Goal: Task Accomplishment & Management: Manage account settings

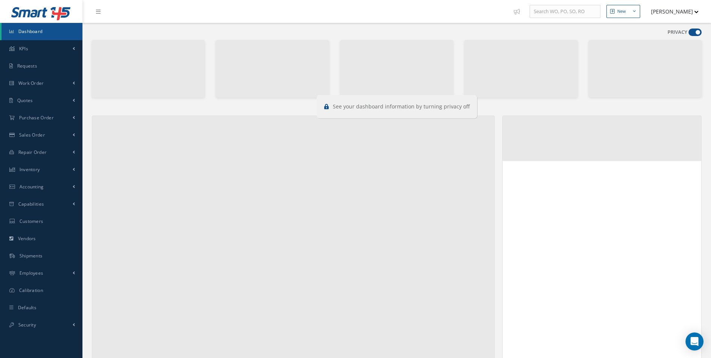
click at [694, 30] on span at bounding box center [695, 31] width 13 height 7
click at [689, 34] on input "checkbox" at bounding box center [689, 34] width 0 height 0
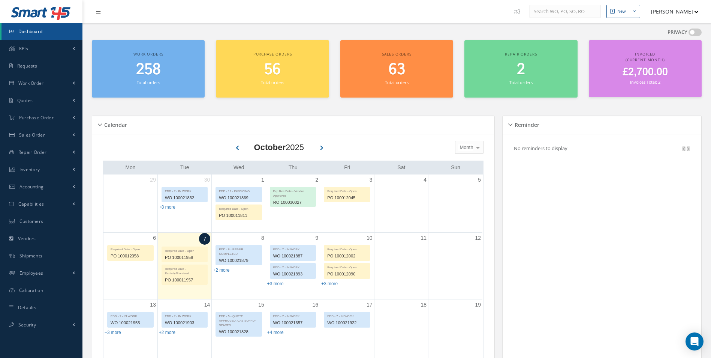
click at [694, 30] on span at bounding box center [695, 31] width 13 height 7
click at [689, 34] on input "checkbox" at bounding box center [689, 34] width 0 height 0
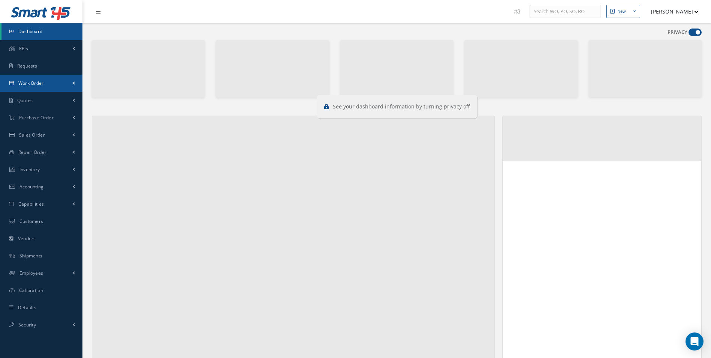
click at [27, 85] on span "Work Order" at bounding box center [30, 83] width 25 height 6
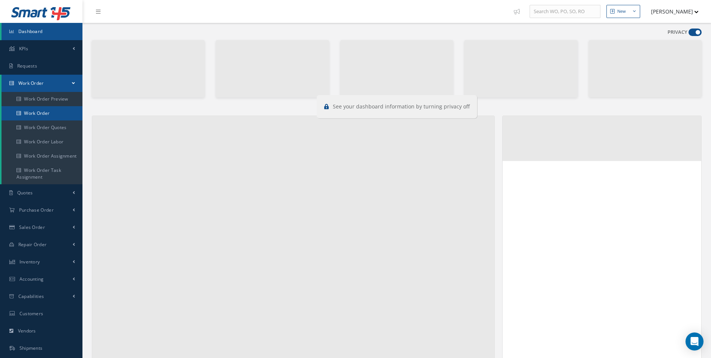
click at [30, 111] on link "Work Order" at bounding box center [42, 113] width 82 height 14
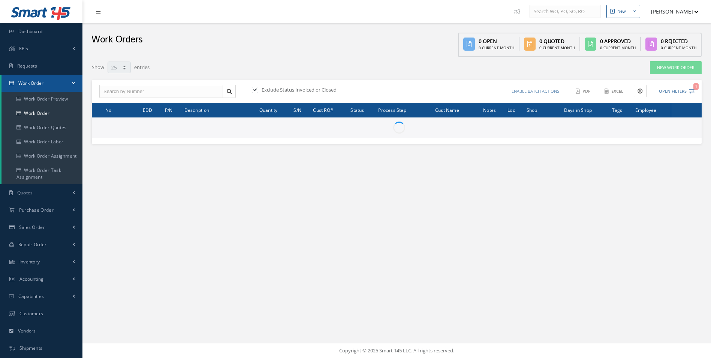
select select "25"
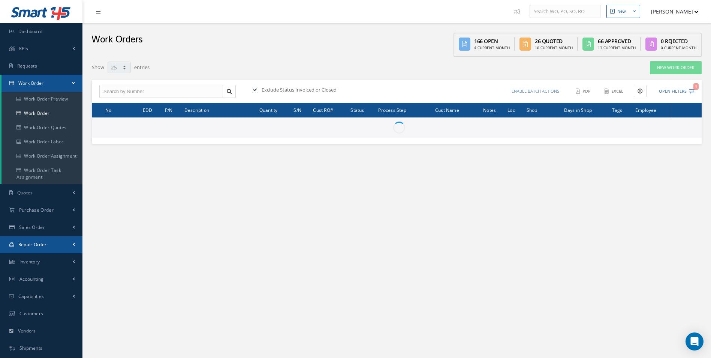
type input "All Work Request"
type input "All Work Performed"
type input "All Status"
type input "WO Part Status"
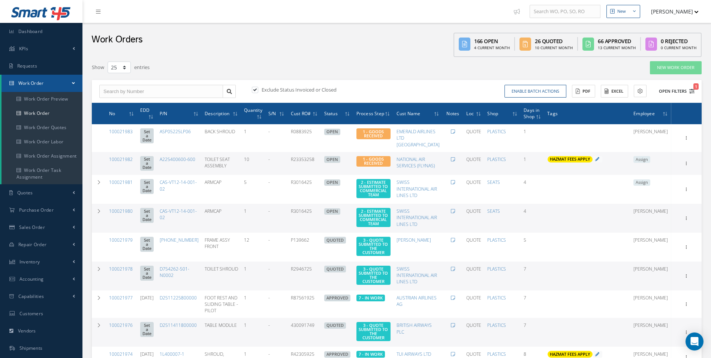
click at [694, 88] on span "1" at bounding box center [696, 86] width 5 height 6
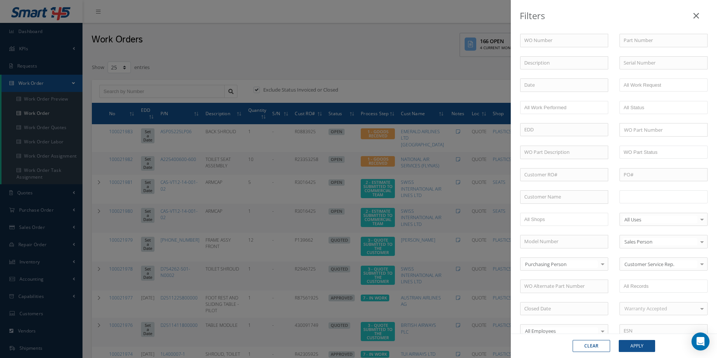
click at [635, 197] on input "text" at bounding box center [647, 196] width 48 height 9
click at [645, 345] on button "Apply" at bounding box center [637, 346] width 36 height 12
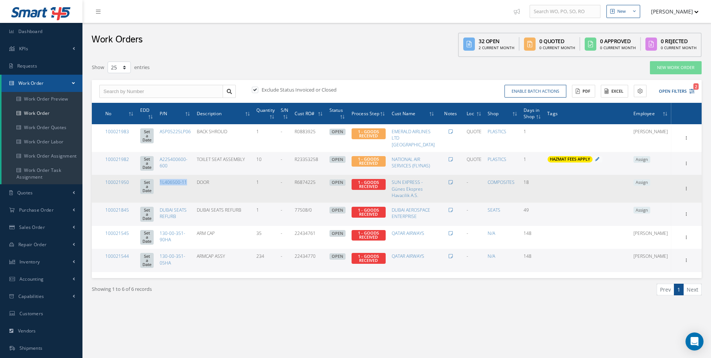
drag, startPoint x: 188, startPoint y: 191, endPoint x: 163, endPoint y: 192, distance: 25.1
click at [163, 192] on td "1L406500-11" at bounding box center [175, 188] width 37 height 27
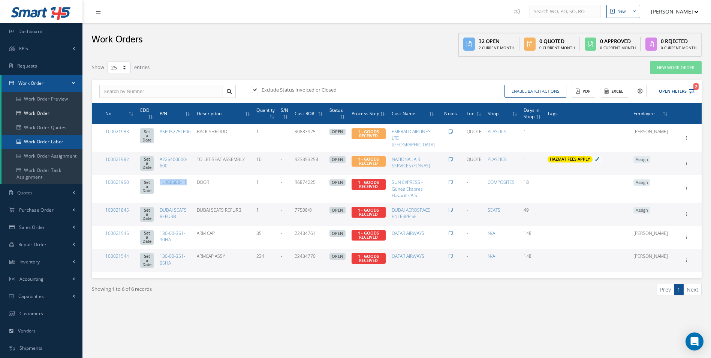
copy link "1L406500-11"
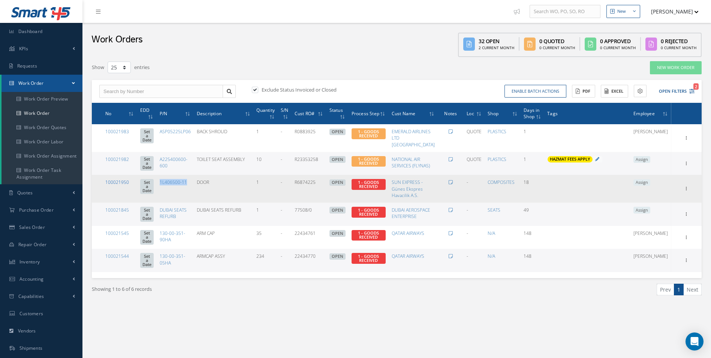
click at [122, 185] on link "100021950" at bounding box center [117, 182] width 24 height 6
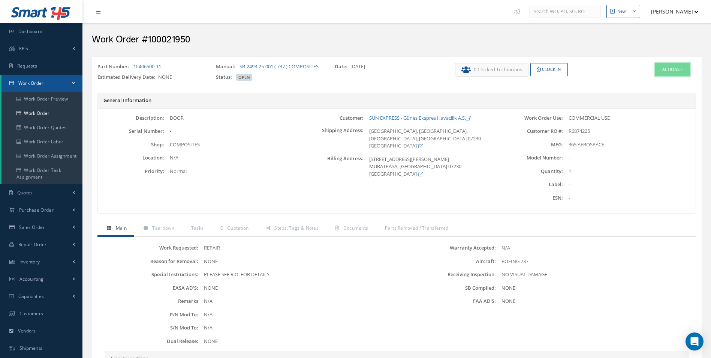
click at [680, 68] on button "Actions" at bounding box center [672, 69] width 35 height 13
click at [655, 87] on link "Edit" at bounding box center [661, 84] width 60 height 10
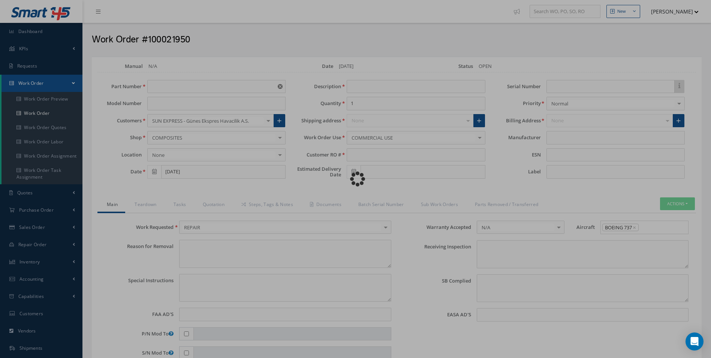
type input "1L406500-11"
type input "09/19/2025"
type input "DOOR"
type input "R6874225"
type textarea "NONE"
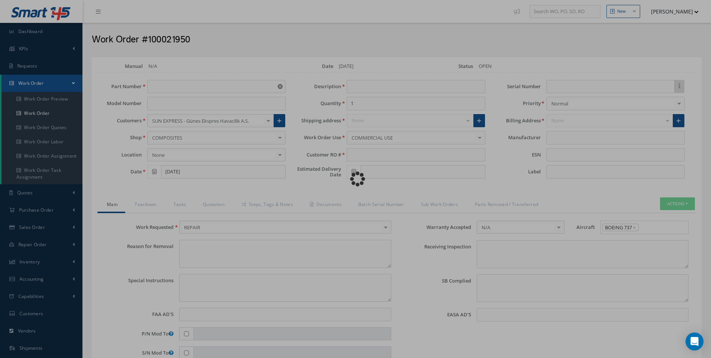
type textarea "PLEASE SEE R.O. FOR DETAILS"
type input "NONE"
type textarea "NO VISUAL DAMAGE"
type textarea "NONE"
type input "NONE"
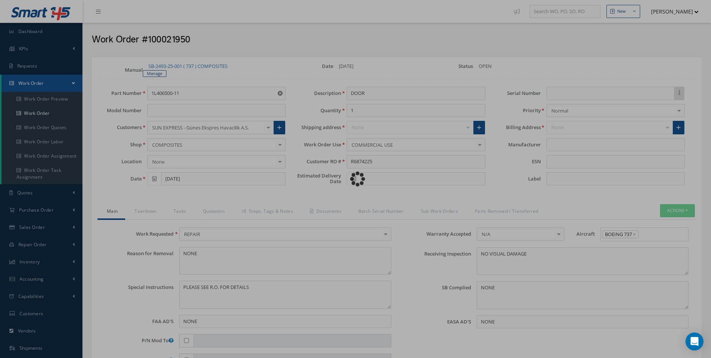
type input "365 AEROSPACE"
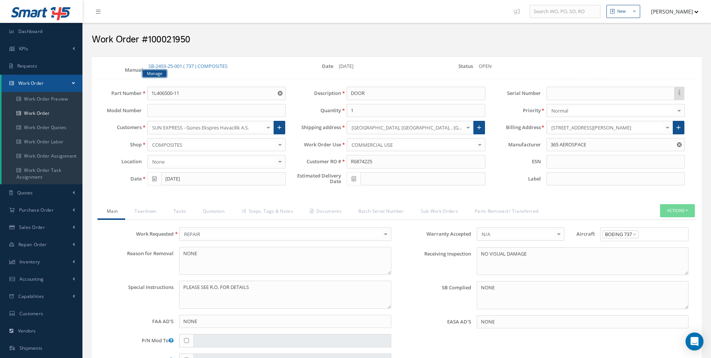
click at [158, 73] on link "Manage" at bounding box center [155, 73] width 24 height 7
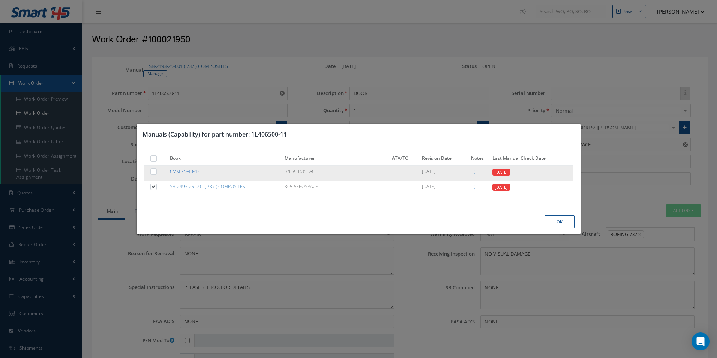
click at [193, 173] on link "CMM 25-40-43" at bounding box center [185, 171] width 30 height 6
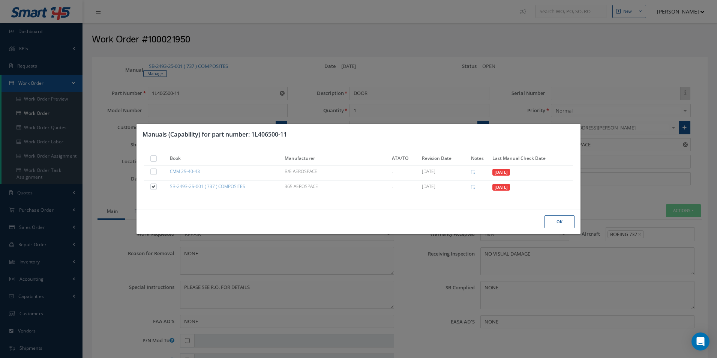
drag, startPoint x: 562, startPoint y: 220, endPoint x: 473, endPoint y: 197, distance: 92.2
click at [562, 220] on button "Ok" at bounding box center [559, 221] width 30 height 13
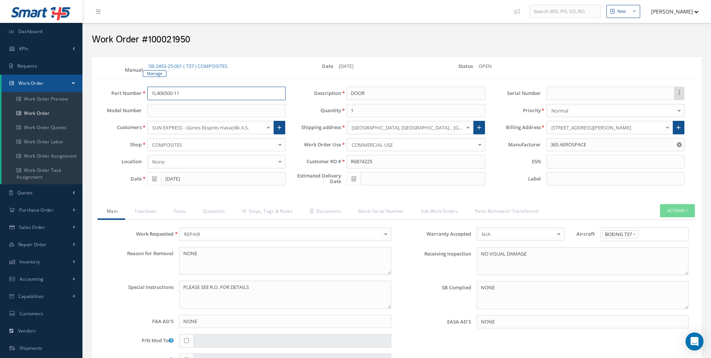
drag, startPoint x: 195, startPoint y: 91, endPoint x: 110, endPoint y: 88, distance: 84.4
click at [110, 88] on div "Part Number 1L406500-11" at bounding box center [191, 93] width 199 height 13
drag, startPoint x: 191, startPoint y: 96, endPoint x: 127, endPoint y: 91, distance: 64.3
click at [127, 91] on div "Part Number 1L406500-11 1L406500-11" at bounding box center [191, 93] width 199 height 13
drag, startPoint x: 187, startPoint y: 90, endPoint x: 115, endPoint y: 96, distance: 72.2
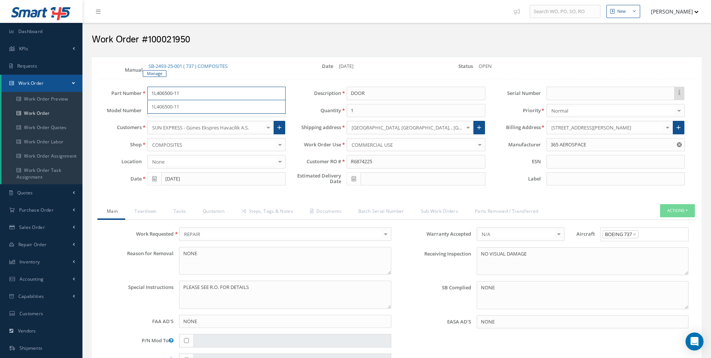
click at [115, 96] on div "Part Number 1L406500-11 1L406500-11" at bounding box center [191, 93] width 199 height 13
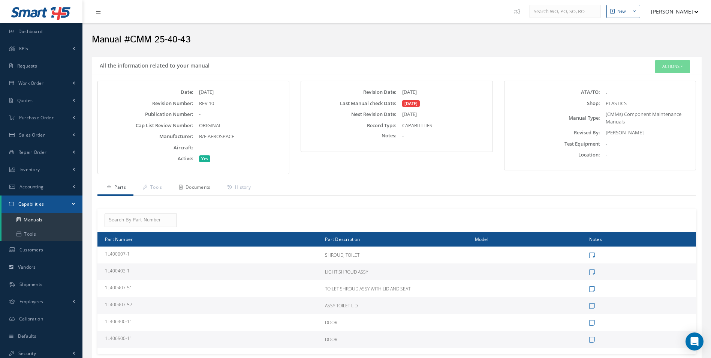
click at [201, 186] on link "Documents" at bounding box center [194, 188] width 48 height 16
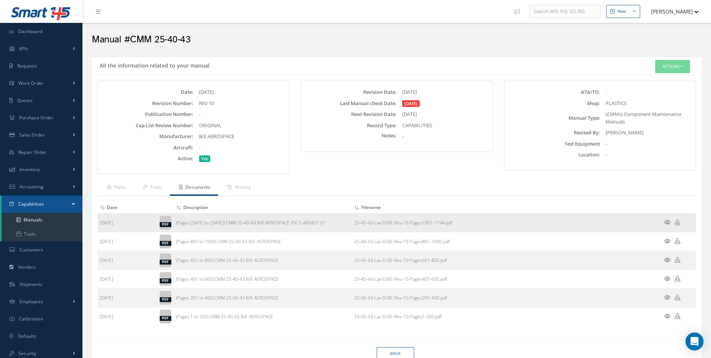
click at [669, 222] on icon at bounding box center [667, 222] width 6 height 6
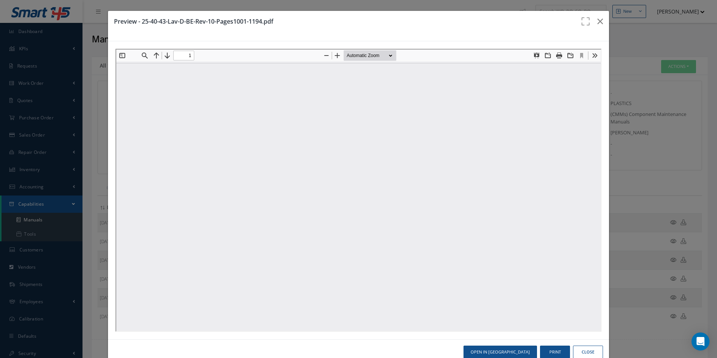
type input "0"
click at [143, 58] on button "Find" at bounding box center [143, 54] width 10 height 10
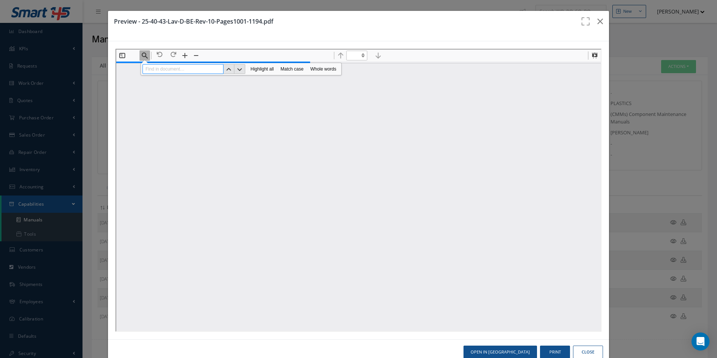
click at [152, 70] on input at bounding box center [181, 68] width 81 height 10
type input "1"
paste input "1L406500-11"
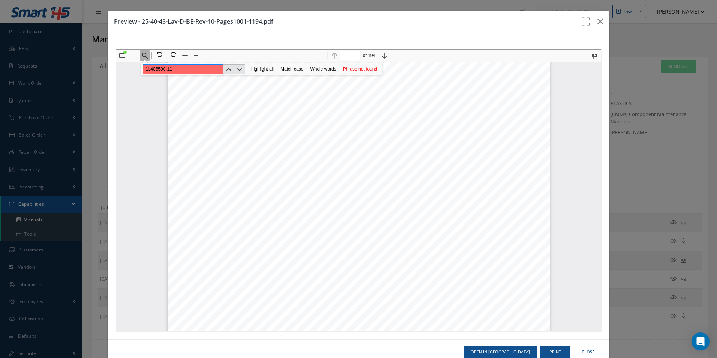
scroll to position [191, 0]
type input "1L406500-11"
click at [597, 22] on icon "button" at bounding box center [600, 21] width 6 height 9
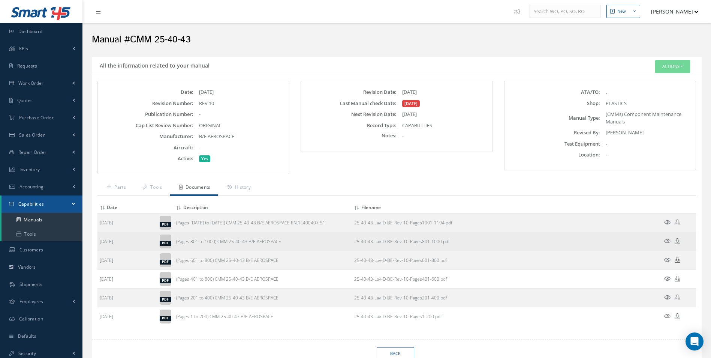
click at [668, 239] on icon at bounding box center [667, 241] width 6 height 6
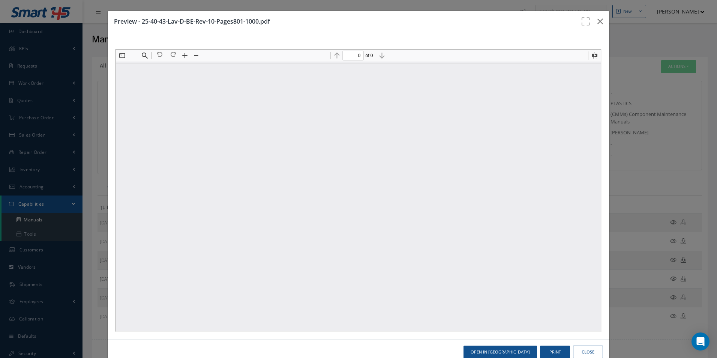
scroll to position [0, 0]
click at [145, 56] on button "Find" at bounding box center [143, 54] width 10 height 10
click at [156, 69] on input at bounding box center [181, 68] width 81 height 10
paste input "1L406500-11"
type input "1L406500-11"
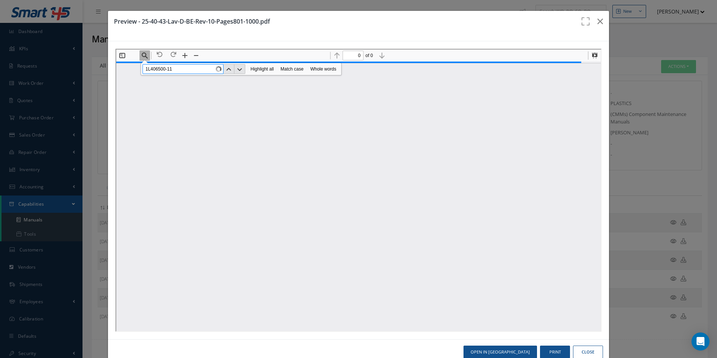
type input "1"
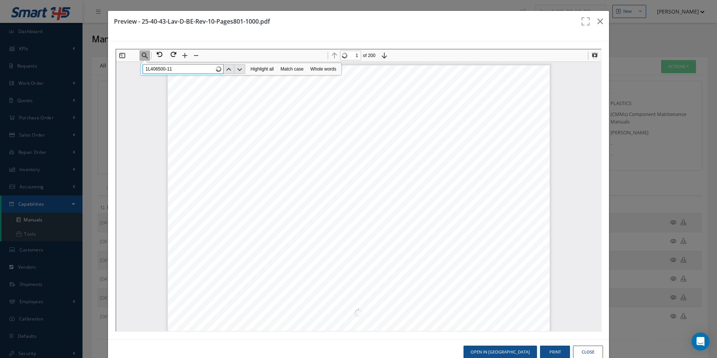
scroll to position [191, 0]
type input "1L406500-11"
click at [597, 19] on icon "button" at bounding box center [600, 21] width 6 height 9
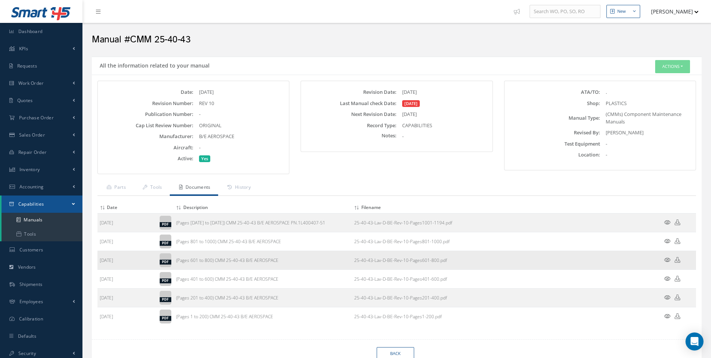
click at [668, 260] on icon at bounding box center [667, 260] width 6 height 6
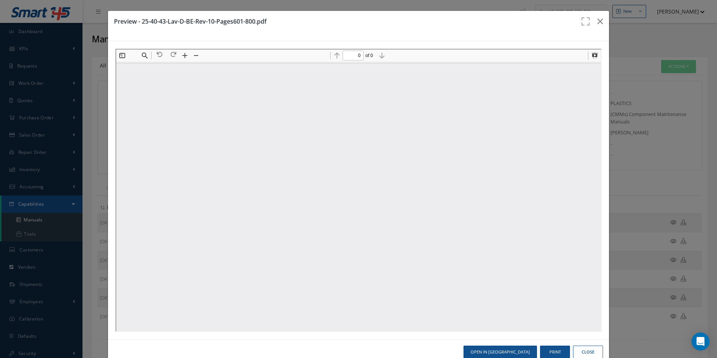
scroll to position [0, 0]
click at [146, 55] on button "Find" at bounding box center [143, 54] width 10 height 10
click at [153, 70] on input at bounding box center [181, 68] width 81 height 10
paste input "1L406500-11"
type input "1L406500-11"
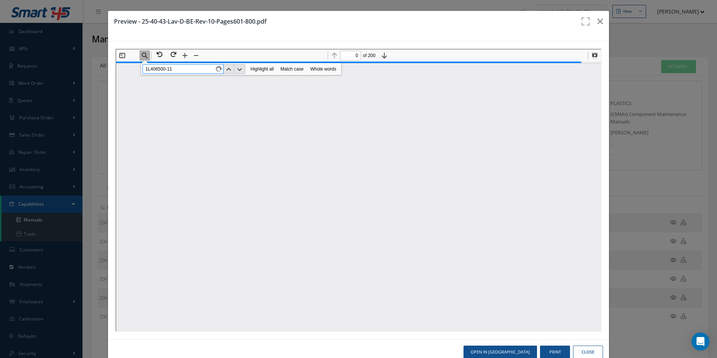
type input "1"
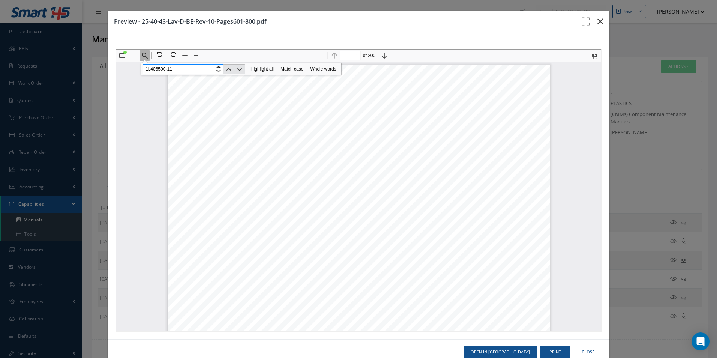
type input "1L406500-11"
click at [594, 15] on button "button" at bounding box center [600, 21] width 18 height 21
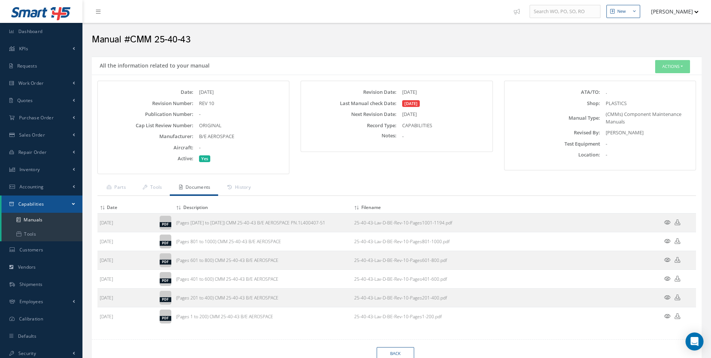
click at [668, 258] on icon at bounding box center [667, 260] width 6 height 6
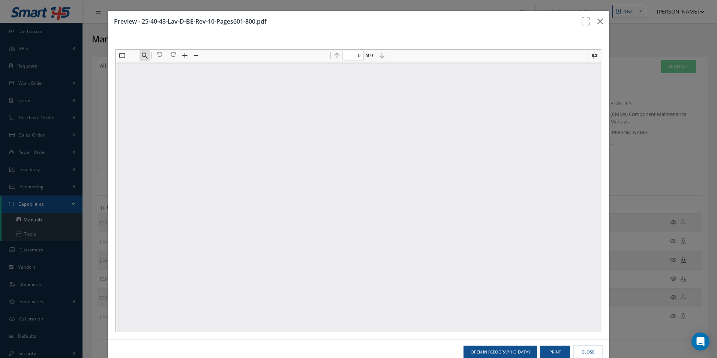
click at [143, 58] on button "Find" at bounding box center [143, 54] width 10 height 10
click at [146, 69] on input at bounding box center [181, 68] width 81 height 10
paste input "1L406500-11"
type input "1L406500-11"
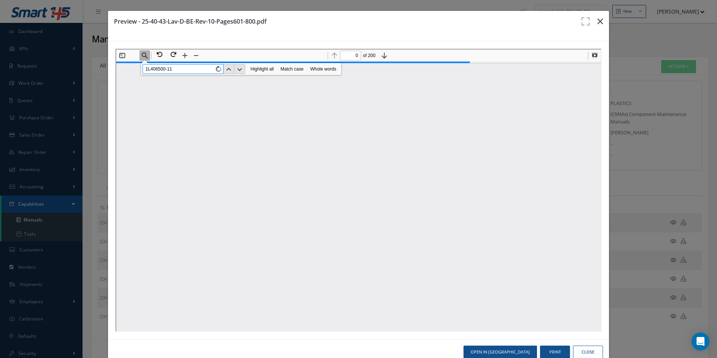
type input "1"
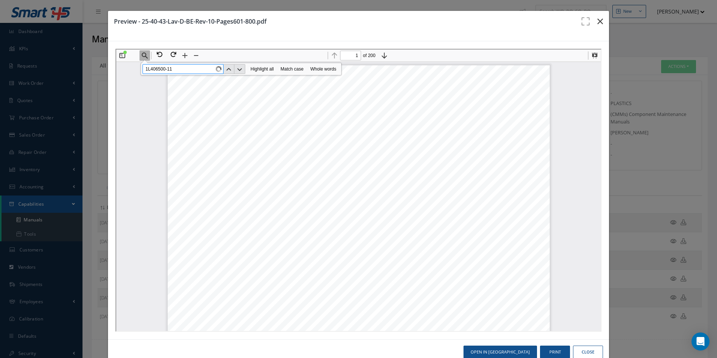
type input "1L406500-11"
click at [597, 21] on icon "button" at bounding box center [600, 21] width 6 height 9
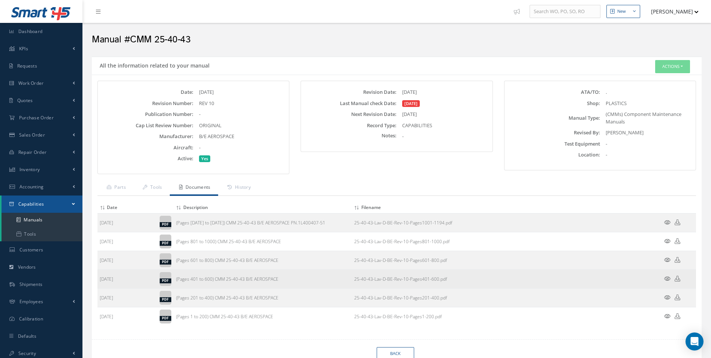
click at [670, 280] on icon at bounding box center [667, 279] width 6 height 6
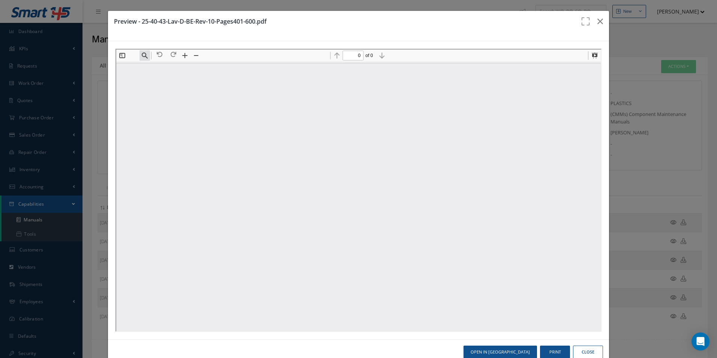
click at [145, 52] on button "Find" at bounding box center [143, 54] width 10 height 10
click at [153, 64] on input at bounding box center [181, 68] width 81 height 10
paste input "1L406500-11"
type input "1L406500-11"
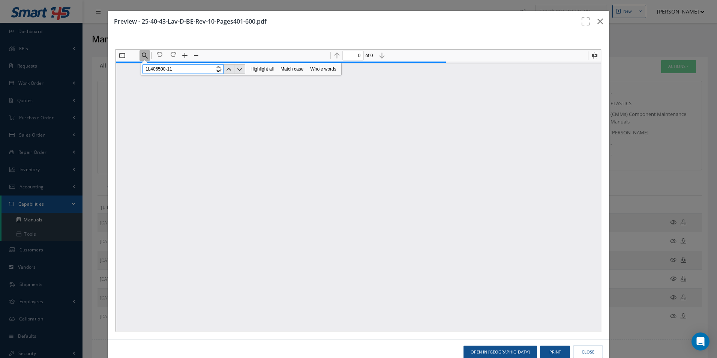
type input "1"
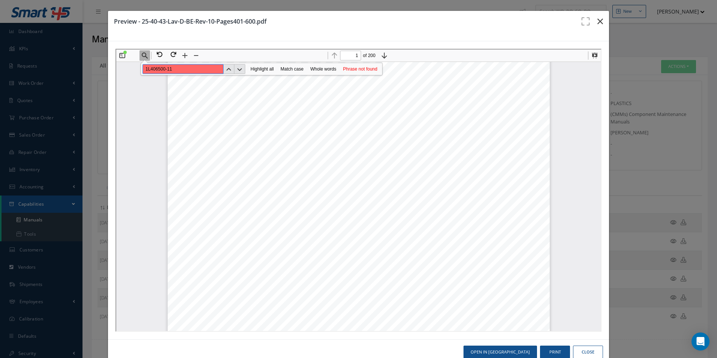
type input "1L406500-11"
click at [597, 19] on icon "button" at bounding box center [600, 21] width 6 height 9
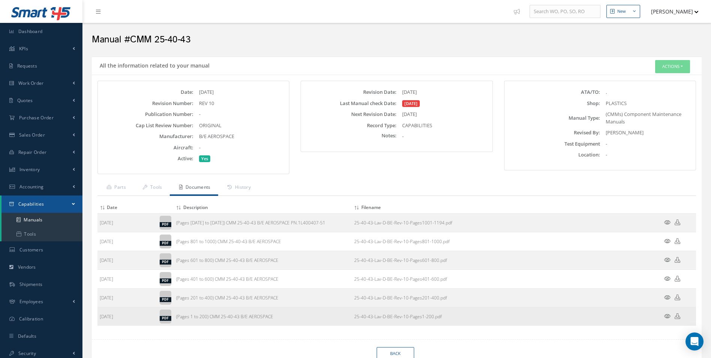
click at [665, 318] on icon at bounding box center [667, 316] width 6 height 6
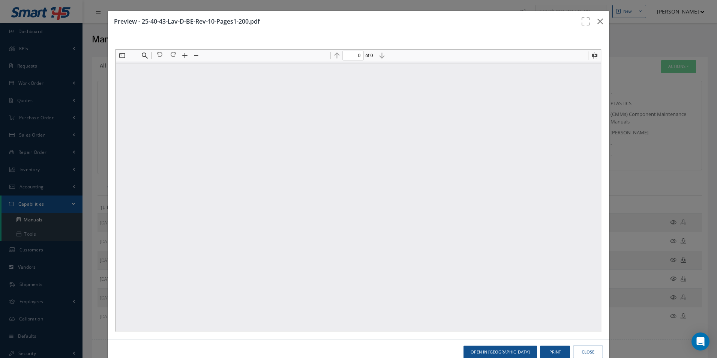
scroll to position [0, 0]
click at [138, 58] on div "Toggle Sidebar Find" at bounding box center [157, 55] width 85 height 12
click at [140, 58] on button "Find" at bounding box center [143, 54] width 10 height 10
click at [155, 69] on input at bounding box center [181, 68] width 81 height 10
paste input "1L406500-11"
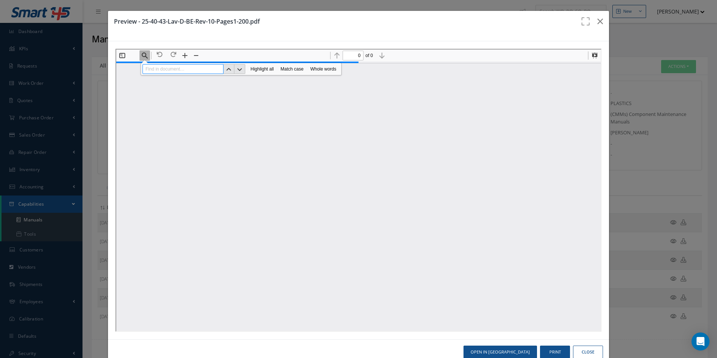
type input "1L406500-11"
type input "1"
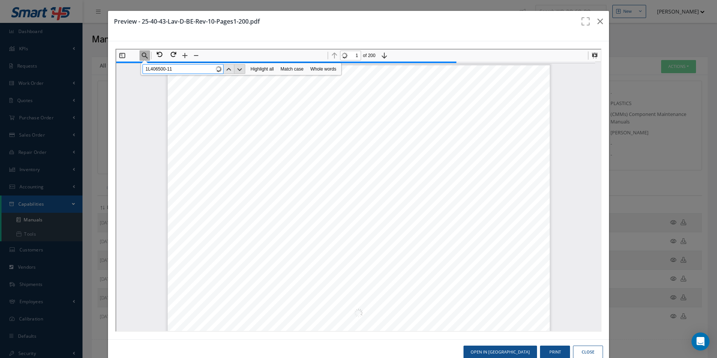
scroll to position [191, 0]
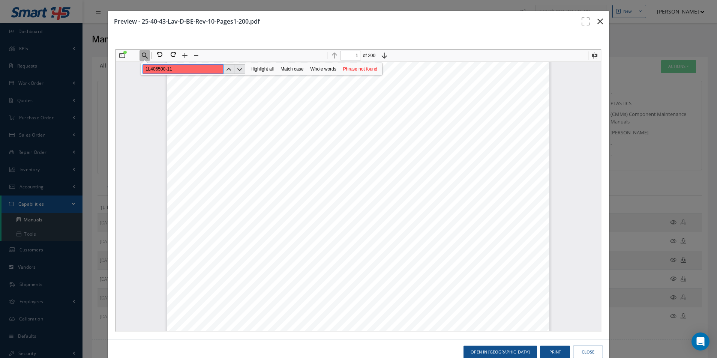
type input "1L406500-11"
click at [598, 22] on icon "button" at bounding box center [600, 21] width 6 height 9
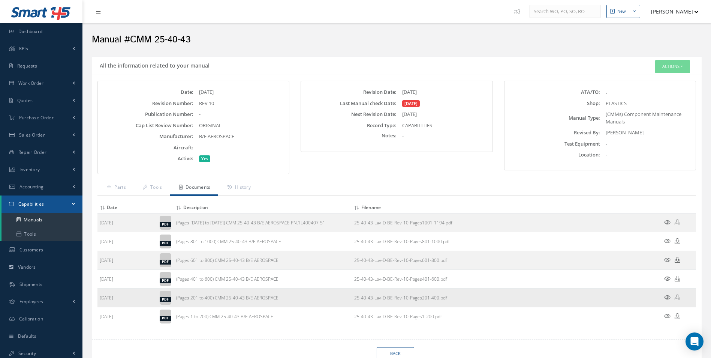
click at [670, 298] on icon at bounding box center [667, 297] width 6 height 6
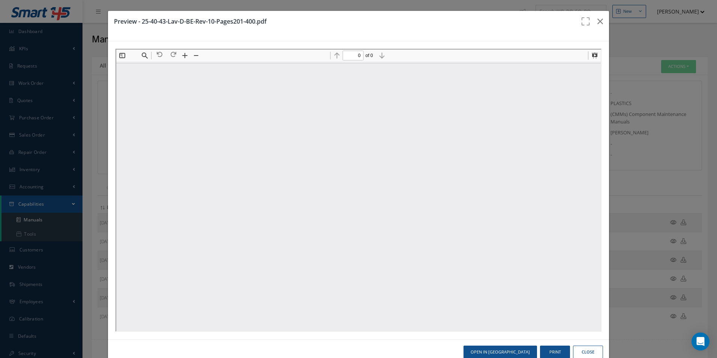
scroll to position [0, 0]
click at [144, 54] on button "Find" at bounding box center [143, 54] width 10 height 10
type input "1"
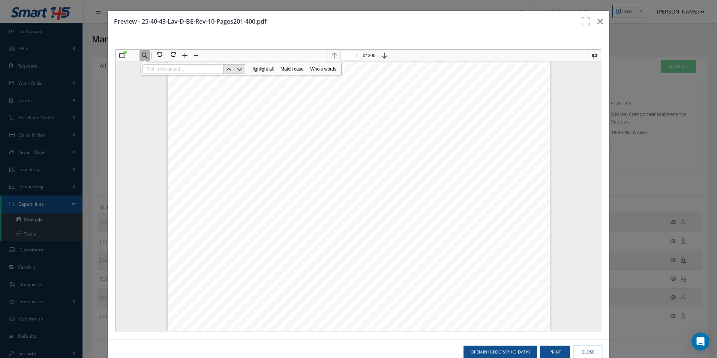
click at [154, 65] on input at bounding box center [181, 68] width 81 height 10
paste input "1L406500-11"
type input "1L406500-11"
click at [243, 69] on button "Next" at bounding box center [238, 68] width 11 height 10
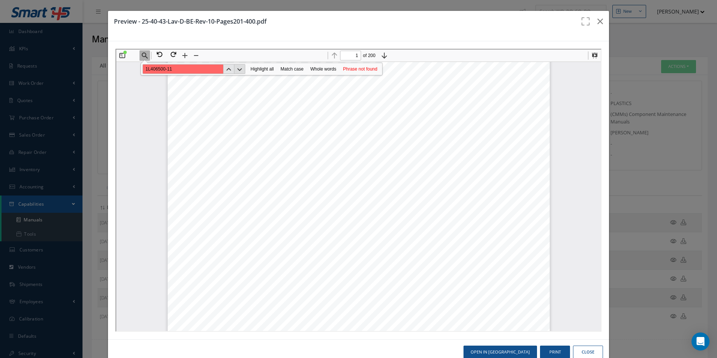
click at [242, 71] on button "Next" at bounding box center [238, 68] width 11 height 10
click at [595, 16] on button "button" at bounding box center [600, 21] width 18 height 21
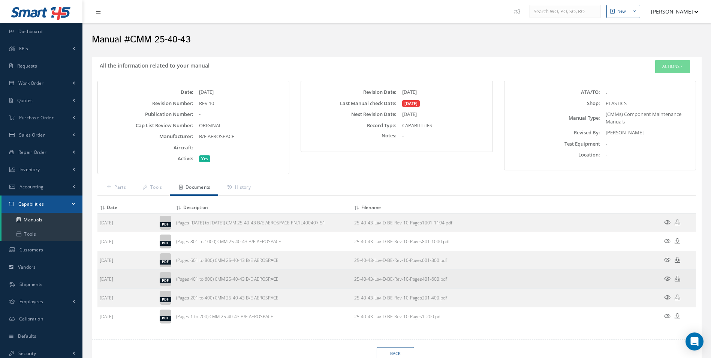
click at [668, 279] on icon at bounding box center [667, 279] width 6 height 6
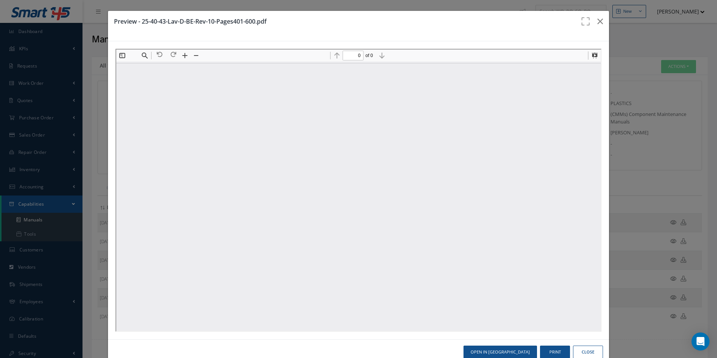
scroll to position [0, 0]
click at [142, 57] on button "Find" at bounding box center [143, 54] width 10 height 10
click at [152, 70] on input at bounding box center [181, 68] width 81 height 10
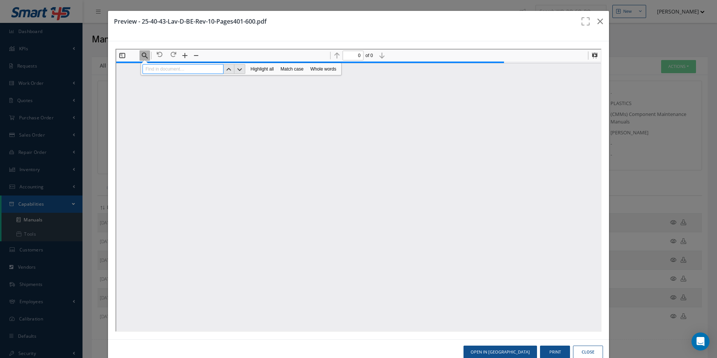
paste input "1L406500-11"
type input "1L406500-11"
type input "1"
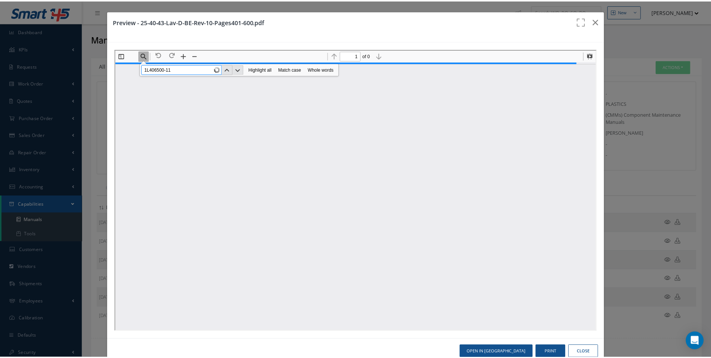
scroll to position [191, 0]
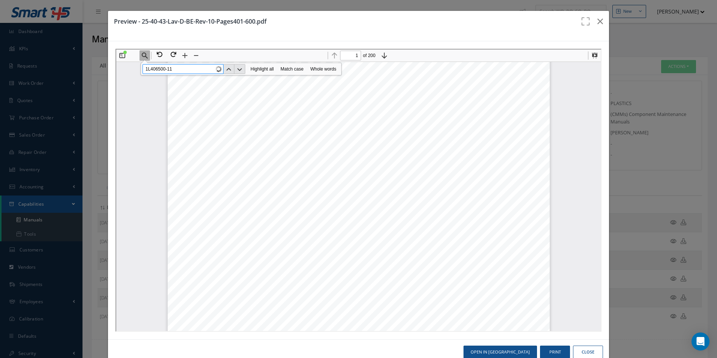
click at [171, 66] on input "1L406500-11" at bounding box center [181, 68] width 81 height 10
click at [184, 66] on input "1L406500-11" at bounding box center [181, 68] width 81 height 10
type input "1L406500-11"
click at [591, 21] on button "button" at bounding box center [600, 21] width 18 height 21
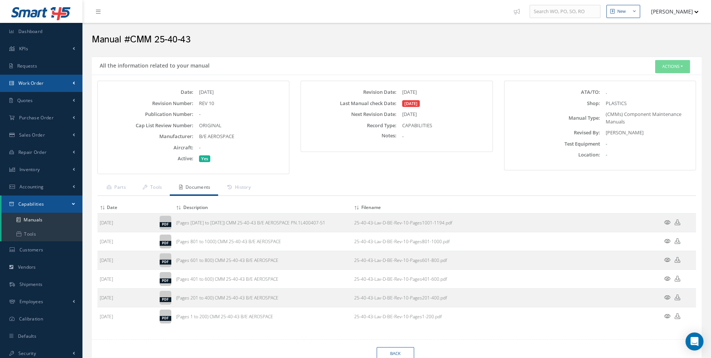
drag, startPoint x: 28, startPoint y: 78, endPoint x: 28, endPoint y: 84, distance: 5.3
click at [28, 78] on link "Work Order" at bounding box center [41, 83] width 82 height 17
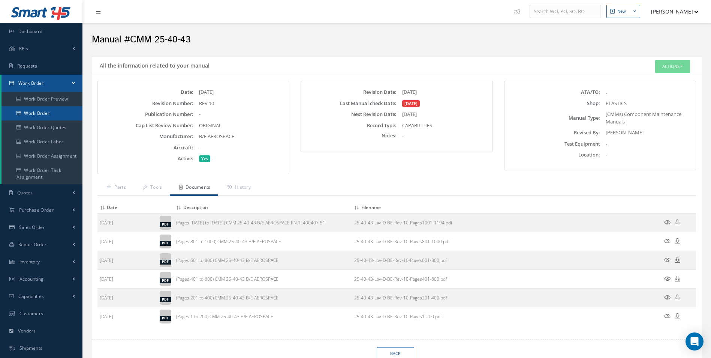
click at [36, 108] on link "Work Order" at bounding box center [41, 113] width 81 height 14
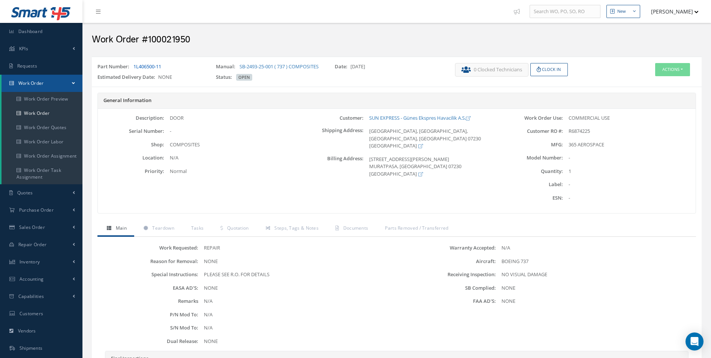
drag, startPoint x: 168, startPoint y: 65, endPoint x: 134, endPoint y: 67, distance: 34.2
click at [134, 67] on div "Part Number: 1L406500-11" at bounding box center [151, 68] width 118 height 10
copy link "1L406500-11"
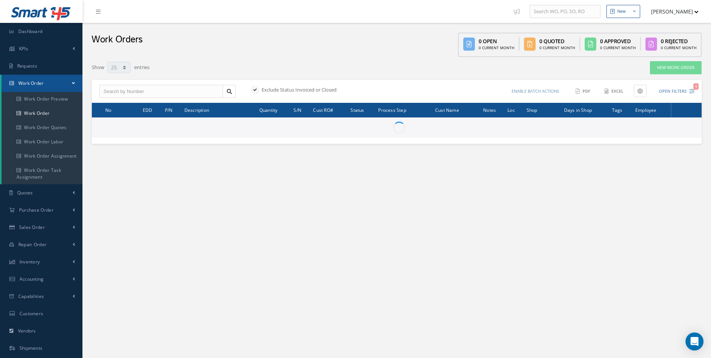
select select "25"
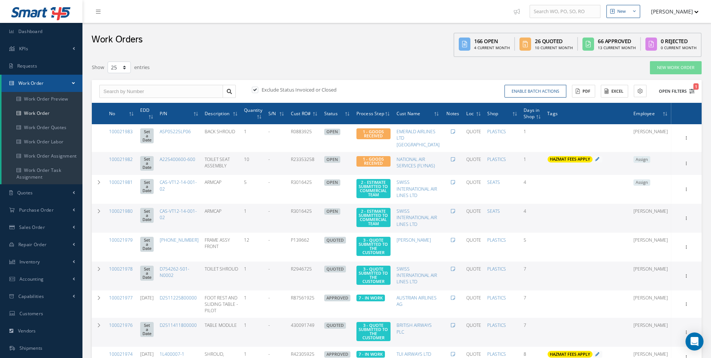
click at [691, 92] on icon "1" at bounding box center [691, 90] width 5 height 5
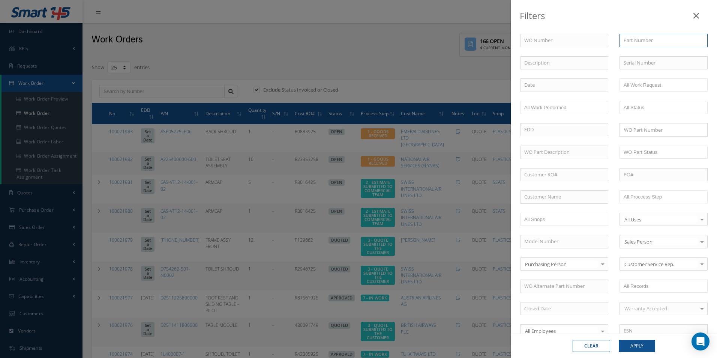
click at [629, 45] on input "text" at bounding box center [663, 40] width 88 height 13
paste input "1L406500-11"
type input "1L406500-11"
click at [637, 342] on button "Apply" at bounding box center [637, 346] width 36 height 12
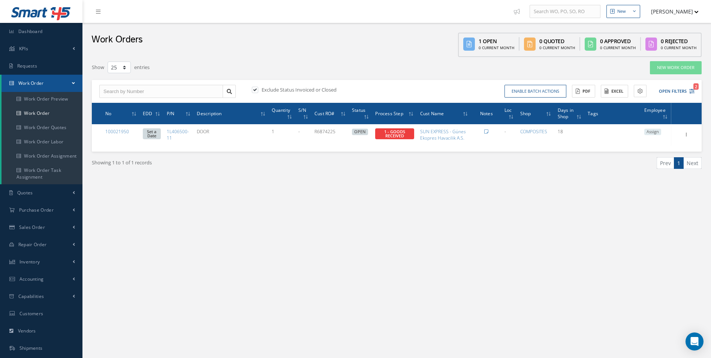
click at [258, 90] on label at bounding box center [259, 89] width 2 height 7
click at [255, 90] on input "checkbox" at bounding box center [254, 90] width 5 height 5
checkbox input "false"
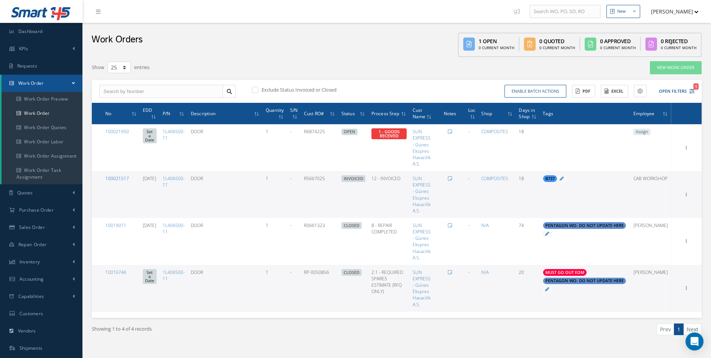
click at [116, 176] on link "100021517" at bounding box center [117, 178] width 24 height 6
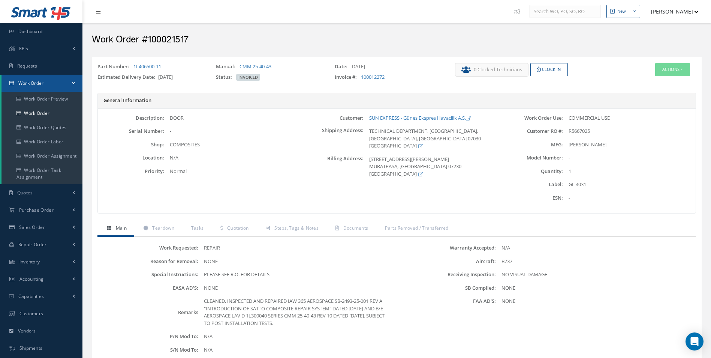
click at [354, 219] on div "General Information Description: DOOR Serial Number: - Shop: Location: Priority…" at bounding box center [397, 157] width 610 height 128
click at [351, 225] on span "Documents" at bounding box center [355, 228] width 25 height 6
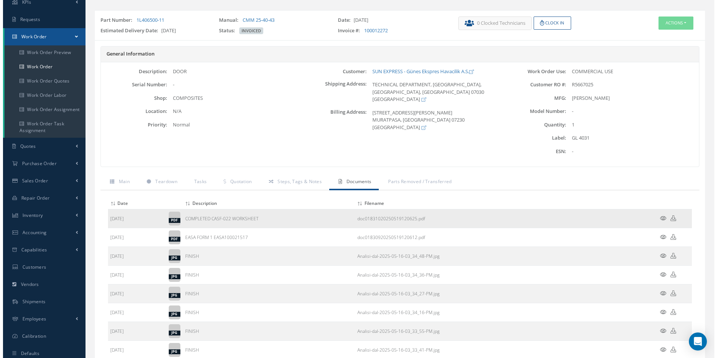
scroll to position [10, 0]
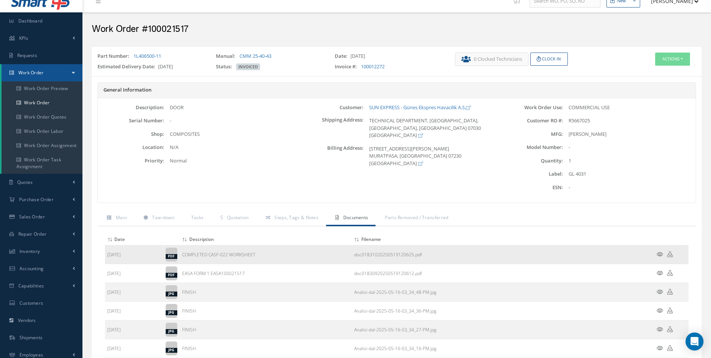
click at [661, 255] on icon at bounding box center [660, 254] width 6 height 6
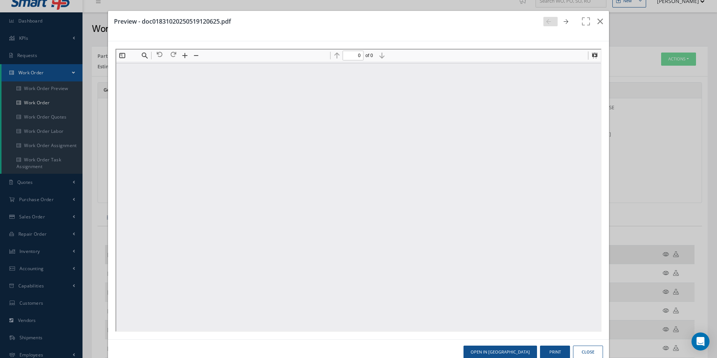
scroll to position [0, 0]
type input "1"
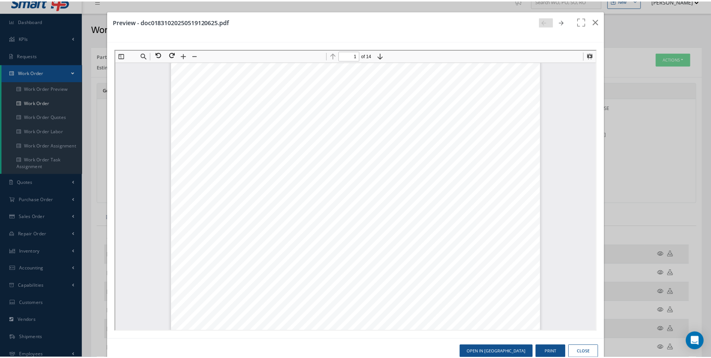
scroll to position [79, 0]
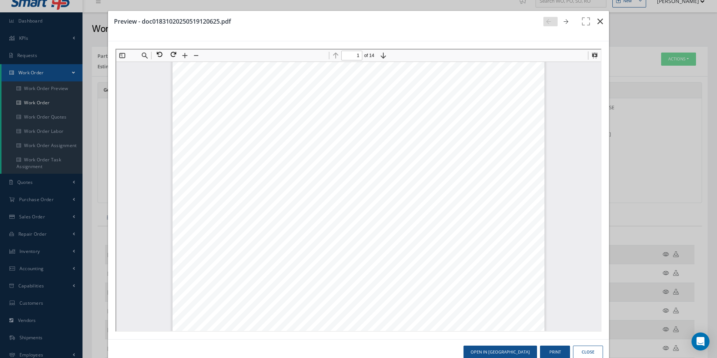
drag, startPoint x: 599, startPoint y: 22, endPoint x: 588, endPoint y: 24, distance: 11.0
click at [599, 22] on button "button" at bounding box center [600, 21] width 18 height 21
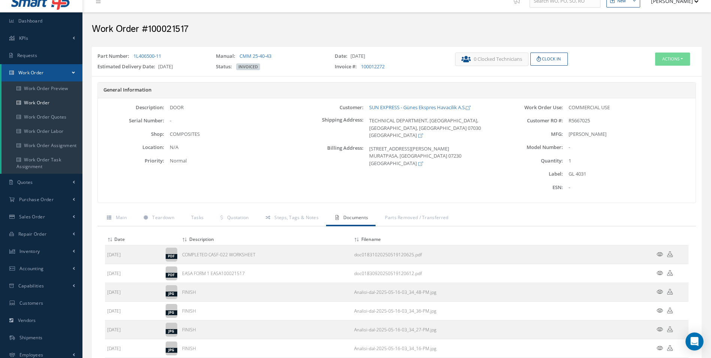
scroll to position [0, 0]
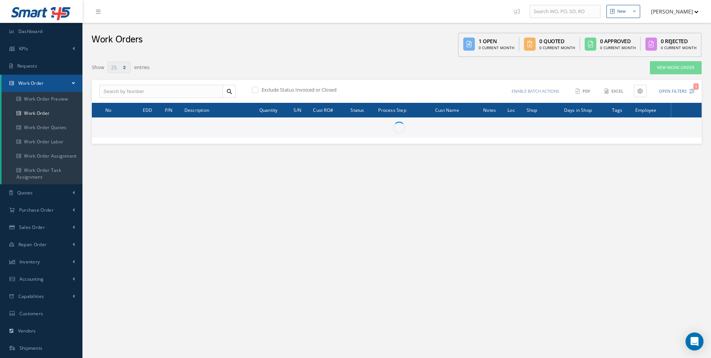
select select "25"
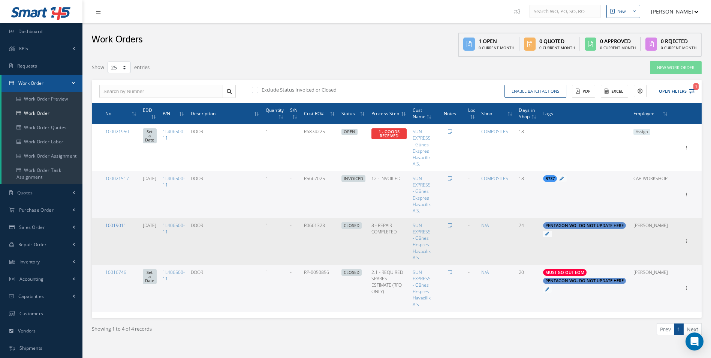
click at [120, 226] on link "10019011" at bounding box center [115, 225] width 21 height 6
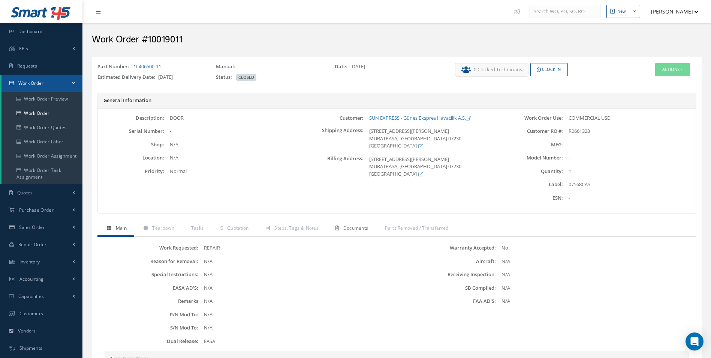
click at [355, 223] on link "Documents" at bounding box center [350, 229] width 49 height 16
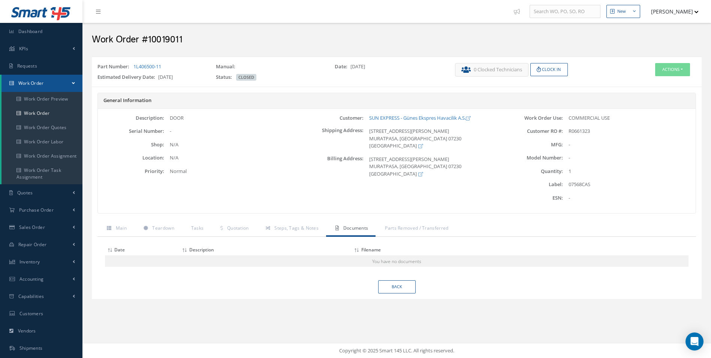
click at [586, 184] on div "07568CAS" at bounding box center [629, 184] width 133 height 7
copy div "07568CAS"
